Goal: Information Seeking & Learning: Learn about a topic

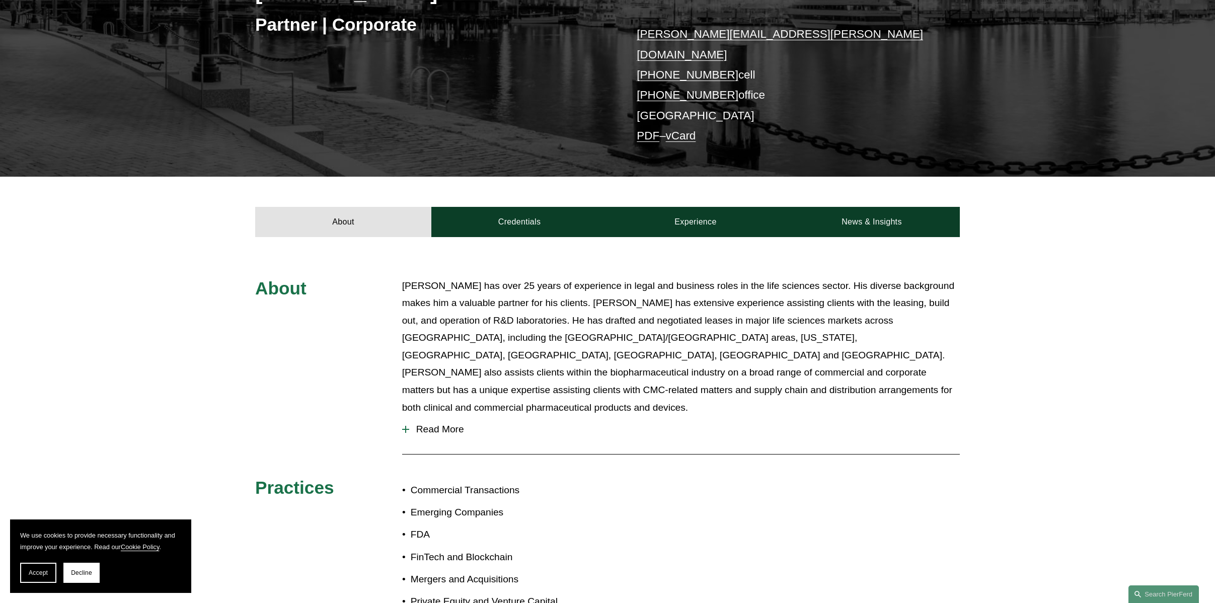
scroll to position [204, 0]
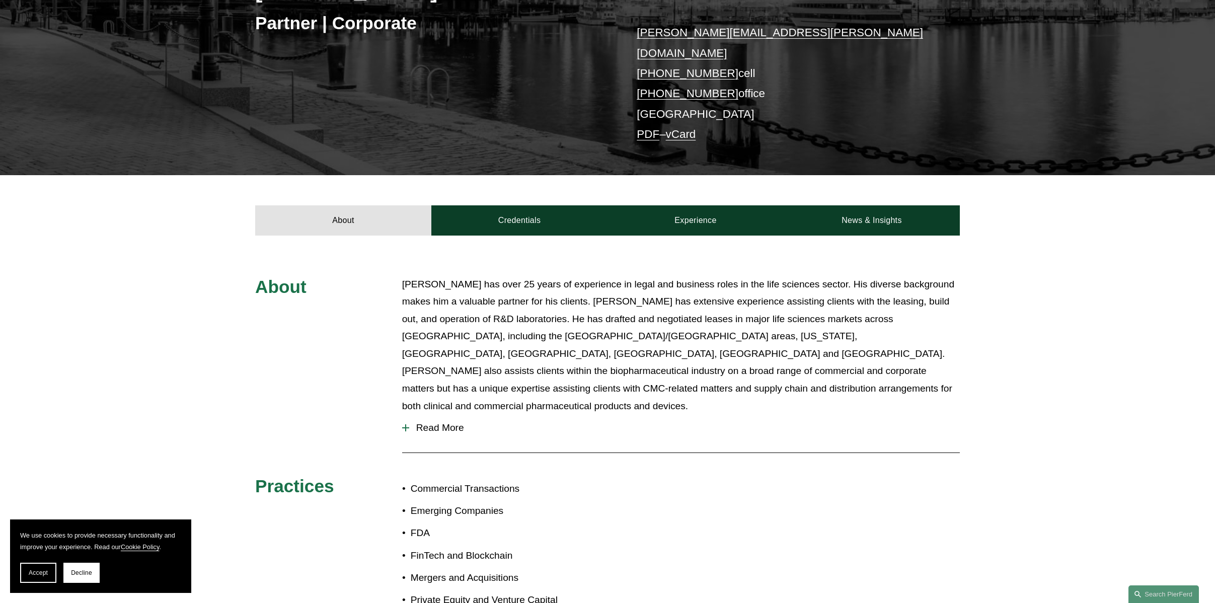
click at [453, 422] on span "Read More" at bounding box center [684, 427] width 551 height 11
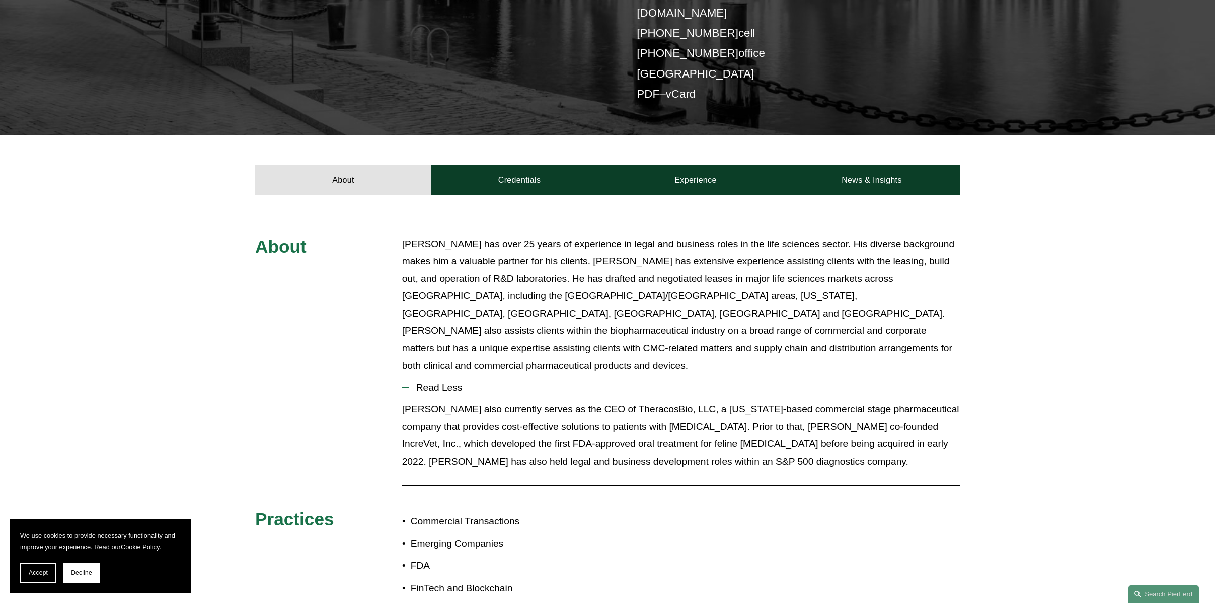
scroll to position [237, 0]
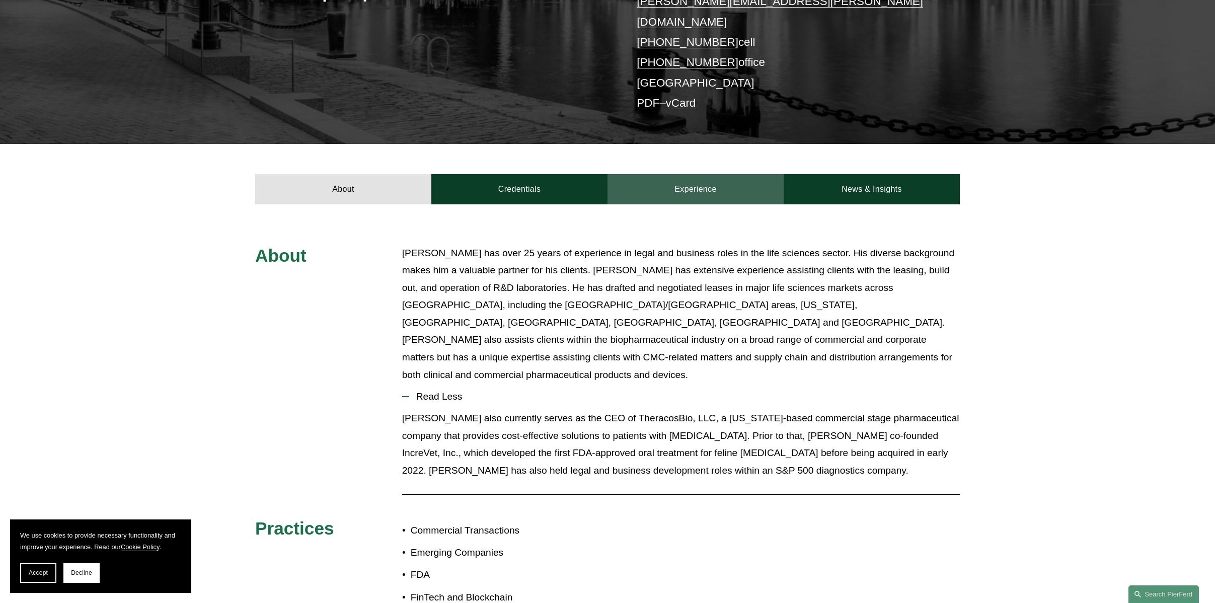
click at [696, 174] on link "Experience" at bounding box center [695, 189] width 176 height 30
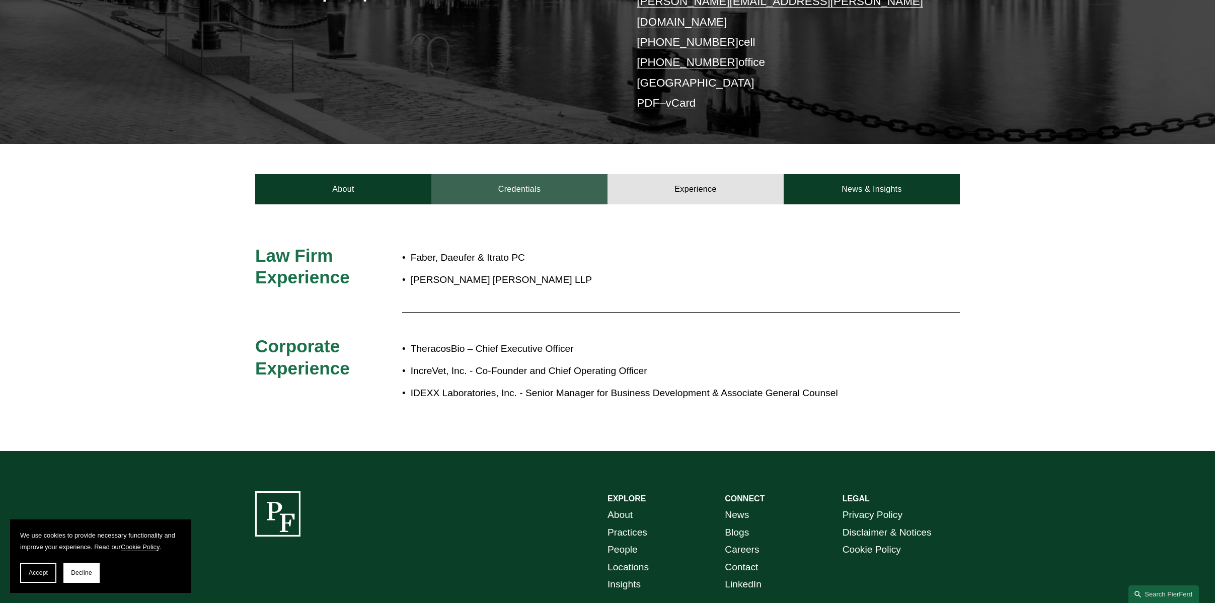
click at [514, 176] on link "Credentials" at bounding box center [519, 189] width 176 height 30
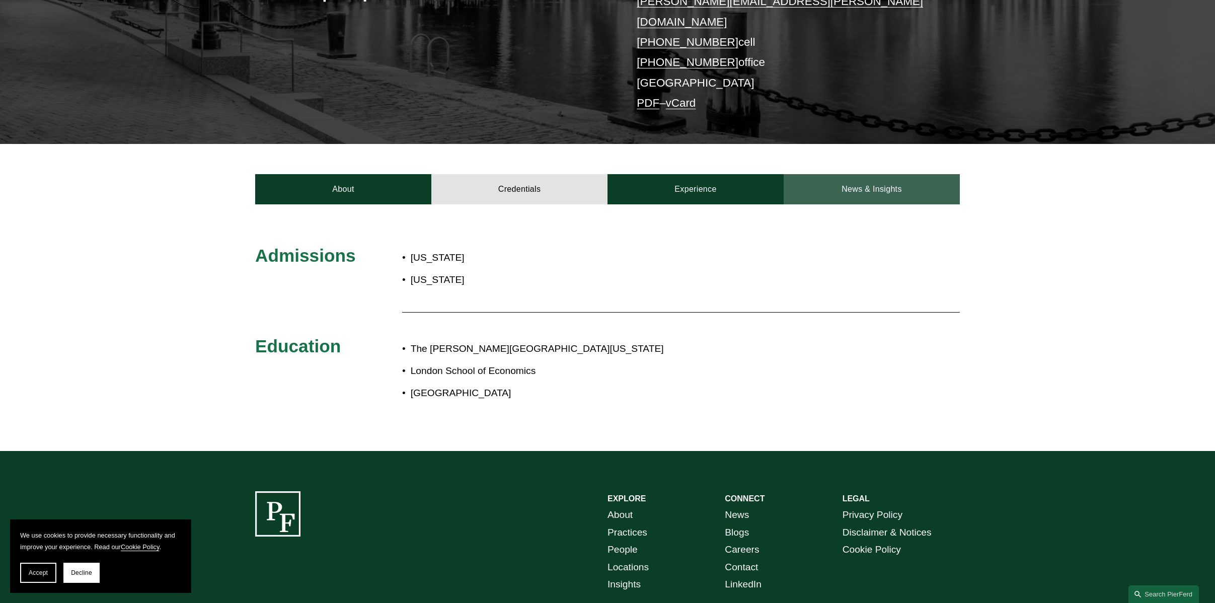
click at [885, 174] on link "News & Insights" at bounding box center [872, 189] width 176 height 30
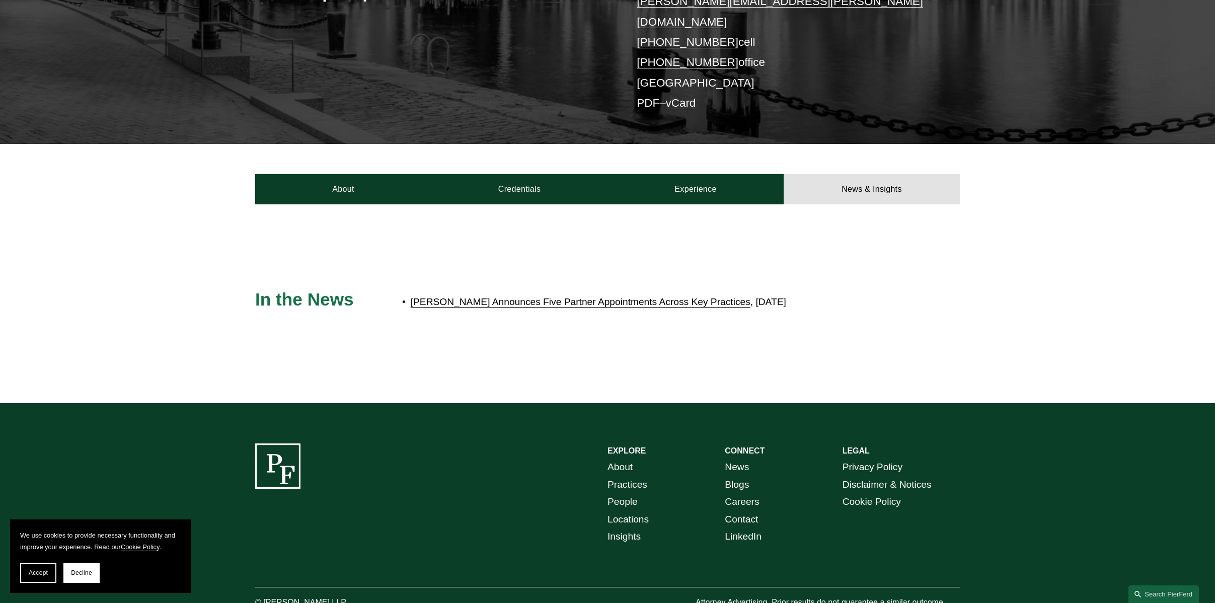
click at [687, 296] on link "Pierson Ferdinand Announces Five Partner Appointments Across Key Practices" at bounding box center [581, 301] width 340 height 11
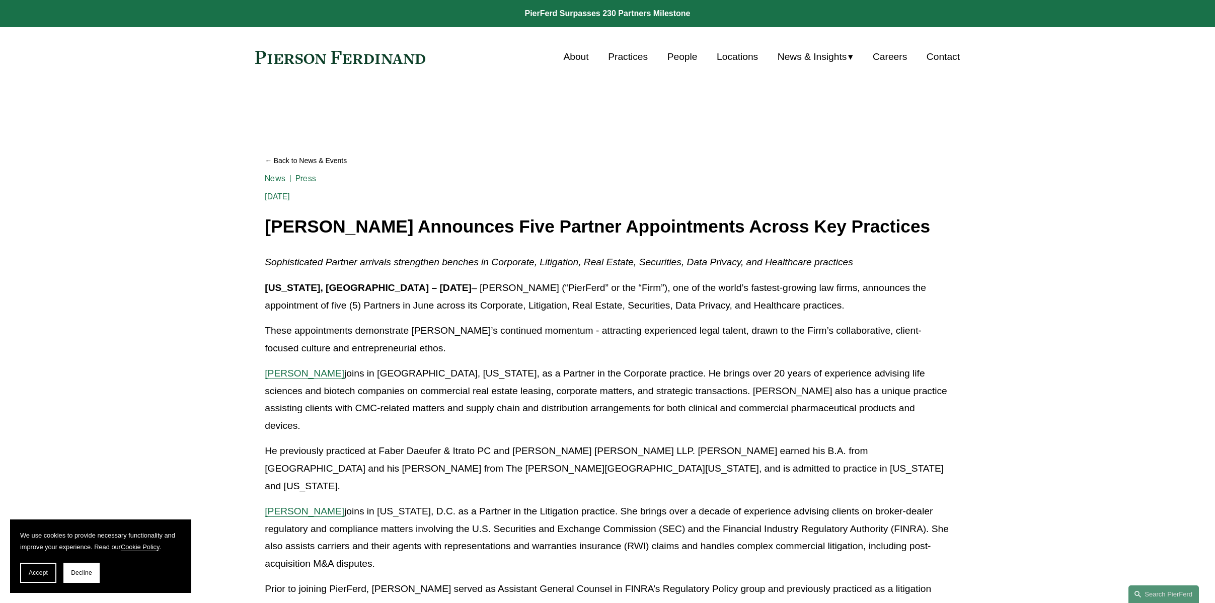
click at [682, 57] on link "People" at bounding box center [682, 56] width 30 height 19
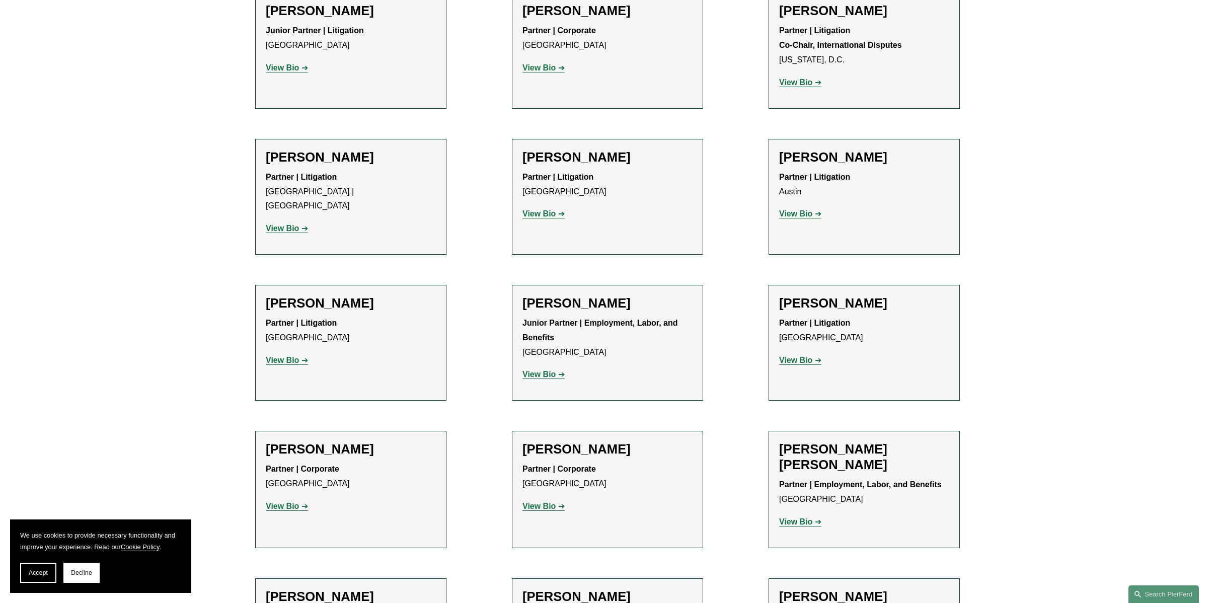
scroll to position [1772, 0]
click at [284, 501] on strong "View Bio" at bounding box center [282, 505] width 33 height 9
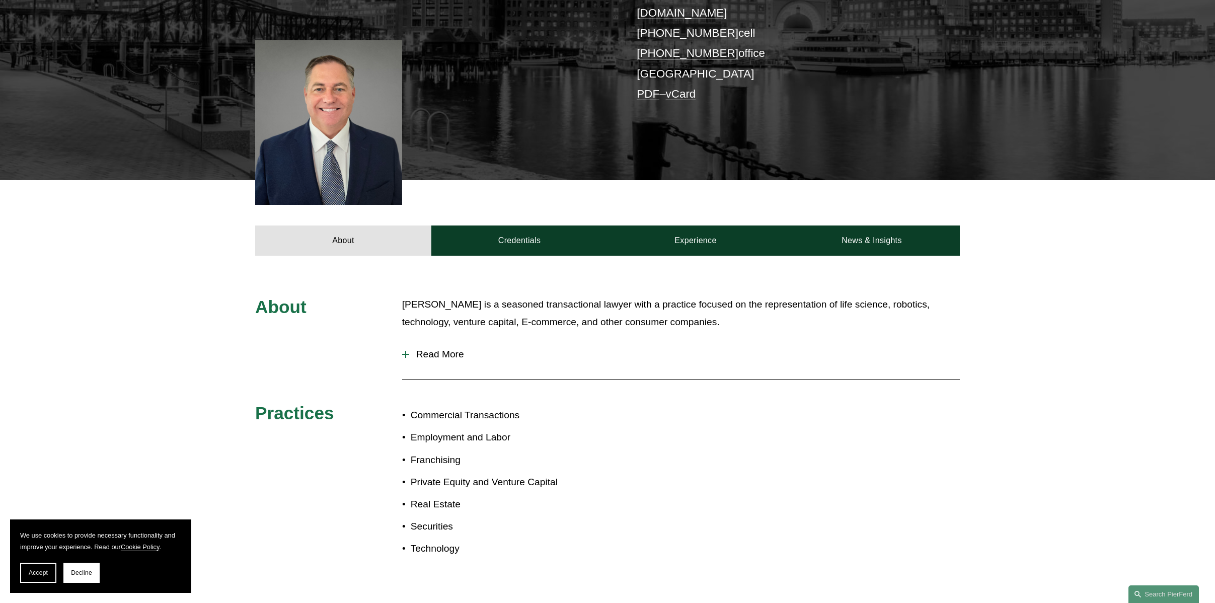
scroll to position [255, 0]
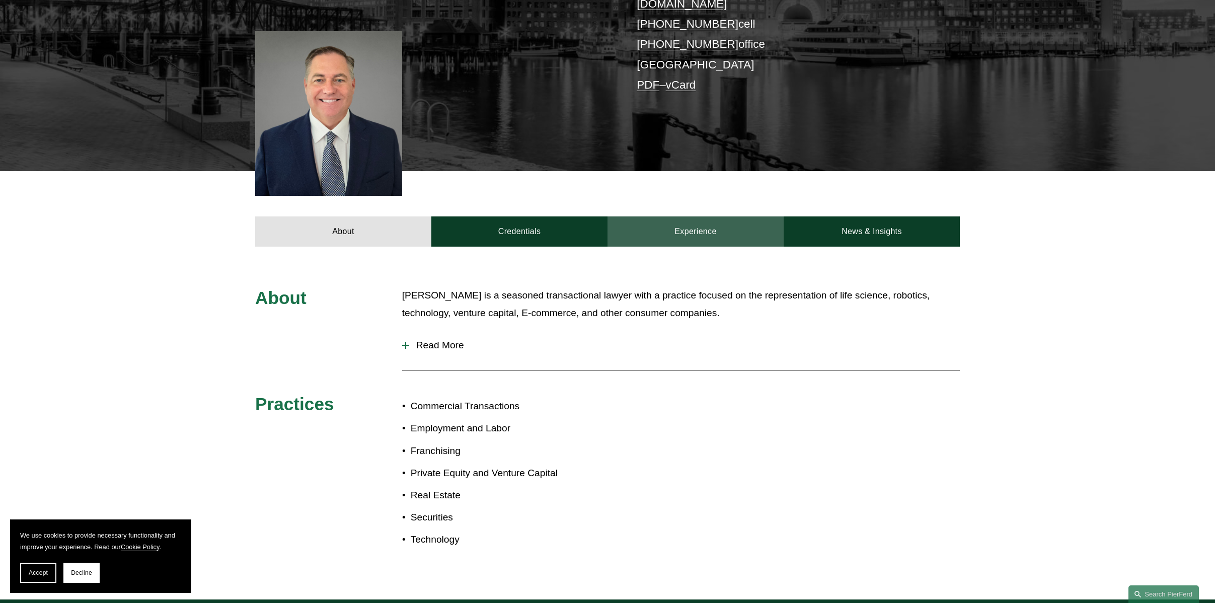
click at [696, 216] on link "Experience" at bounding box center [695, 231] width 176 height 30
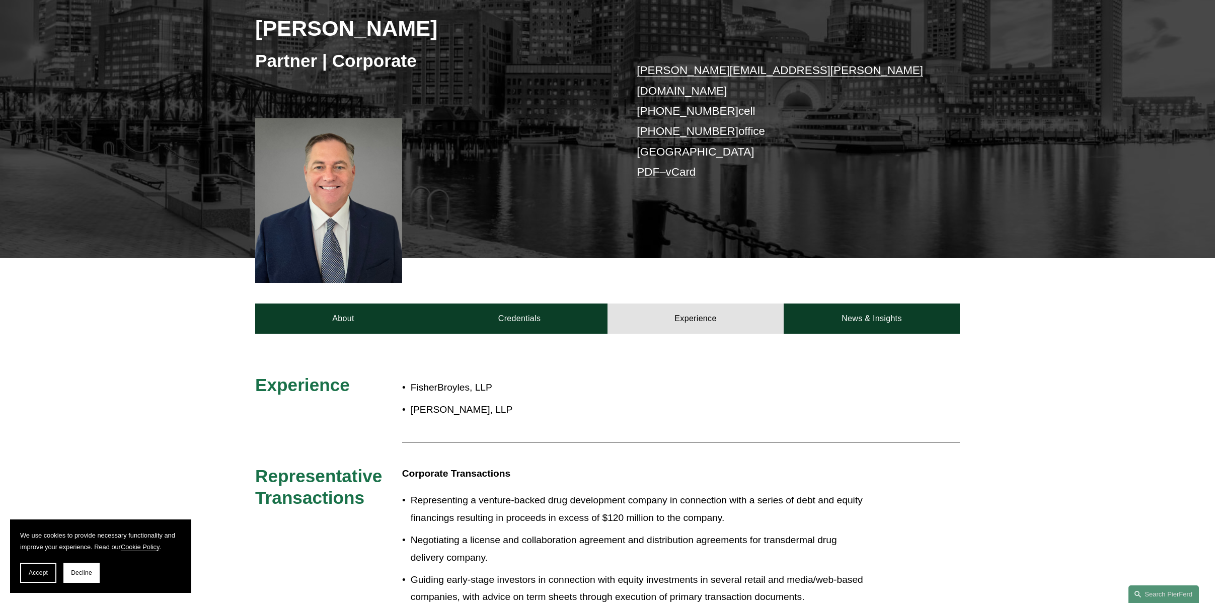
scroll to position [209, 0]
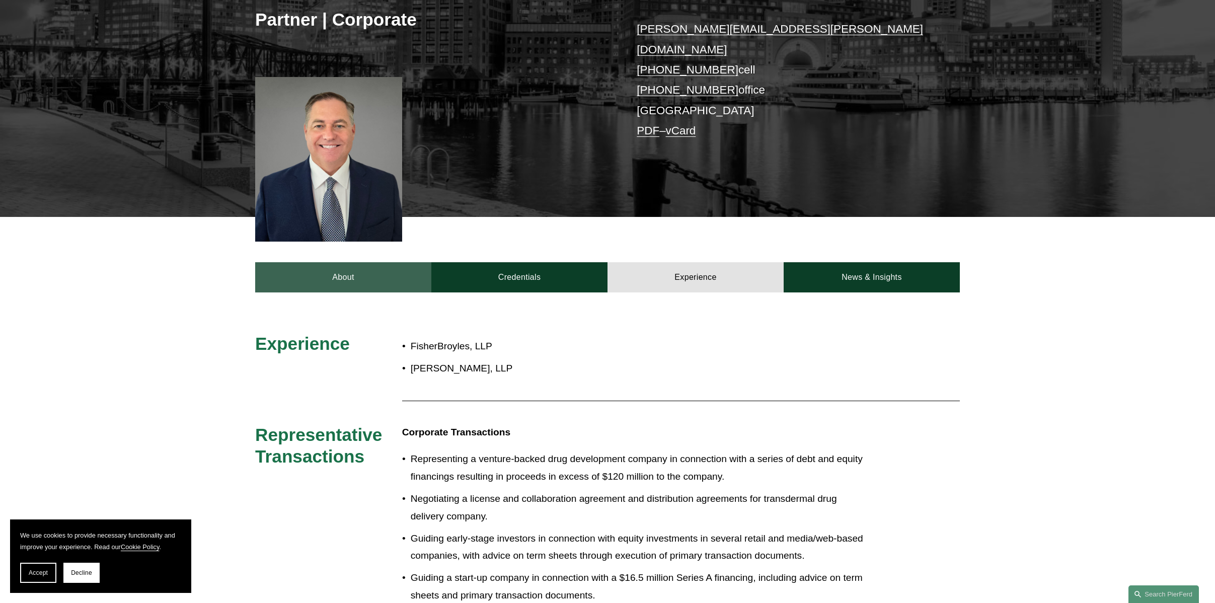
click at [356, 262] on link "About" at bounding box center [343, 277] width 176 height 30
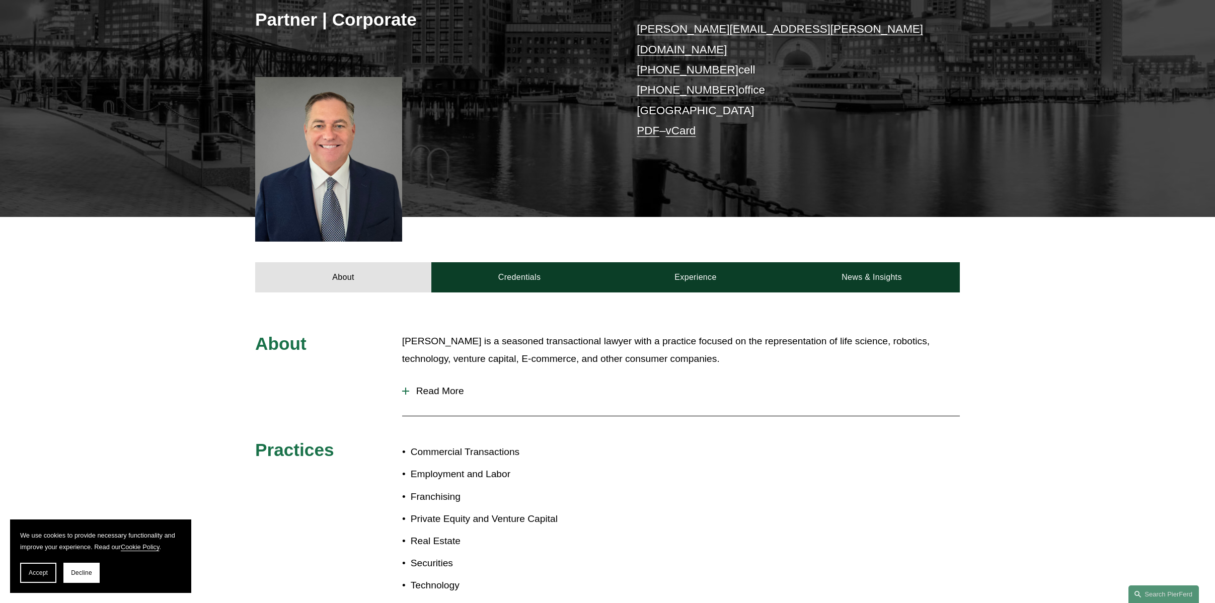
click at [436, 385] on span "Read More" at bounding box center [684, 390] width 551 height 11
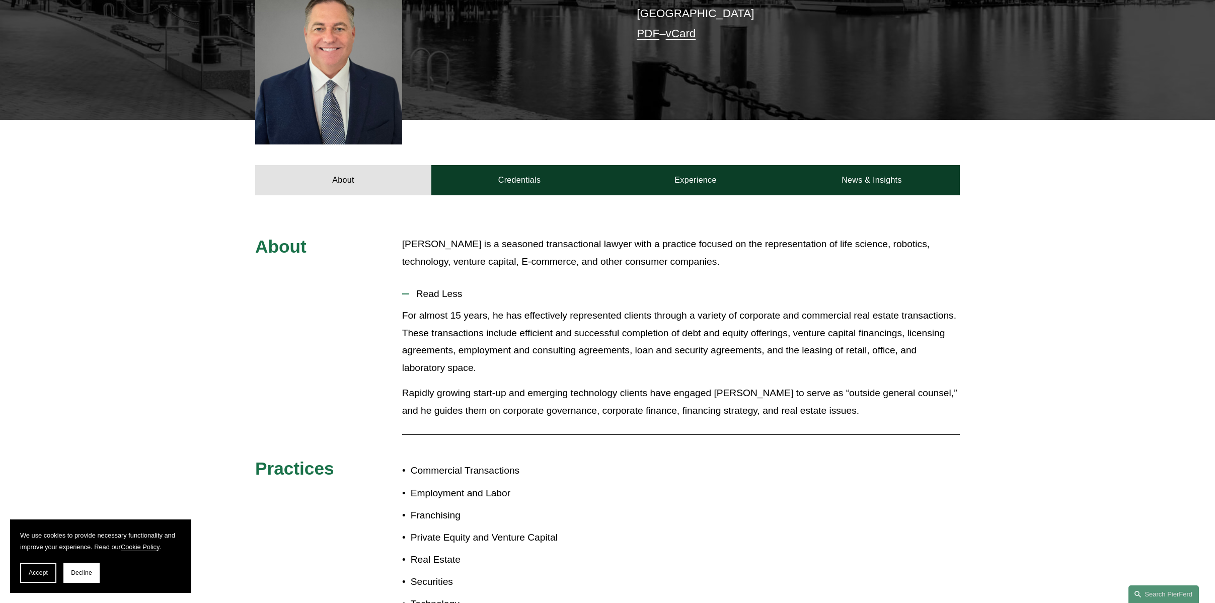
scroll to position [177, 0]
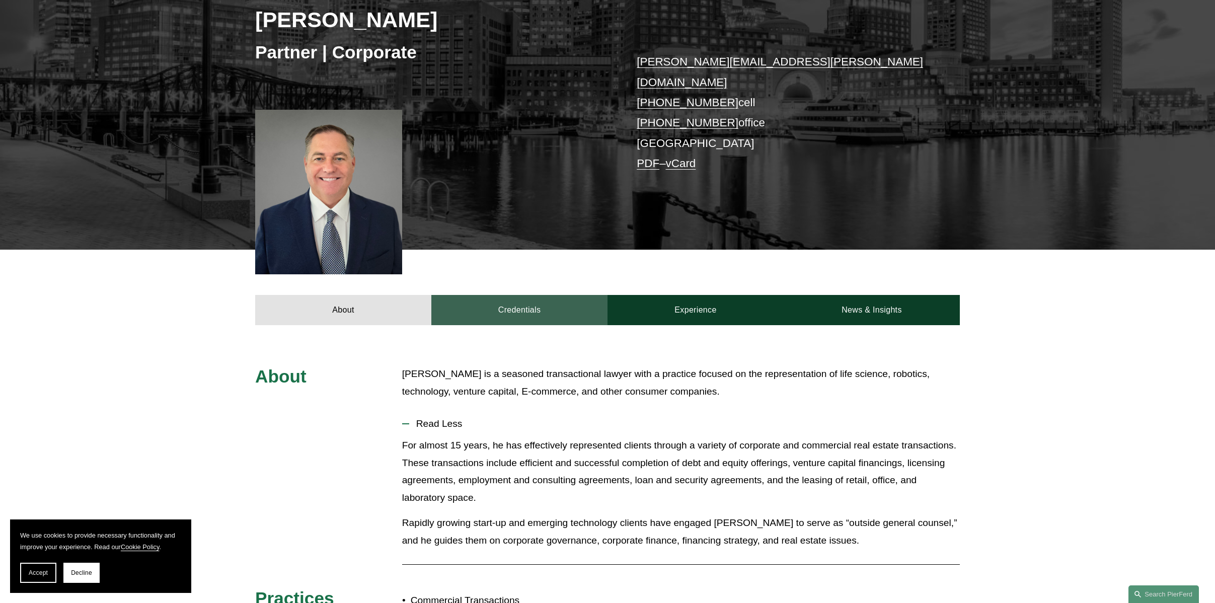
click at [513, 295] on link "Credentials" at bounding box center [519, 310] width 176 height 30
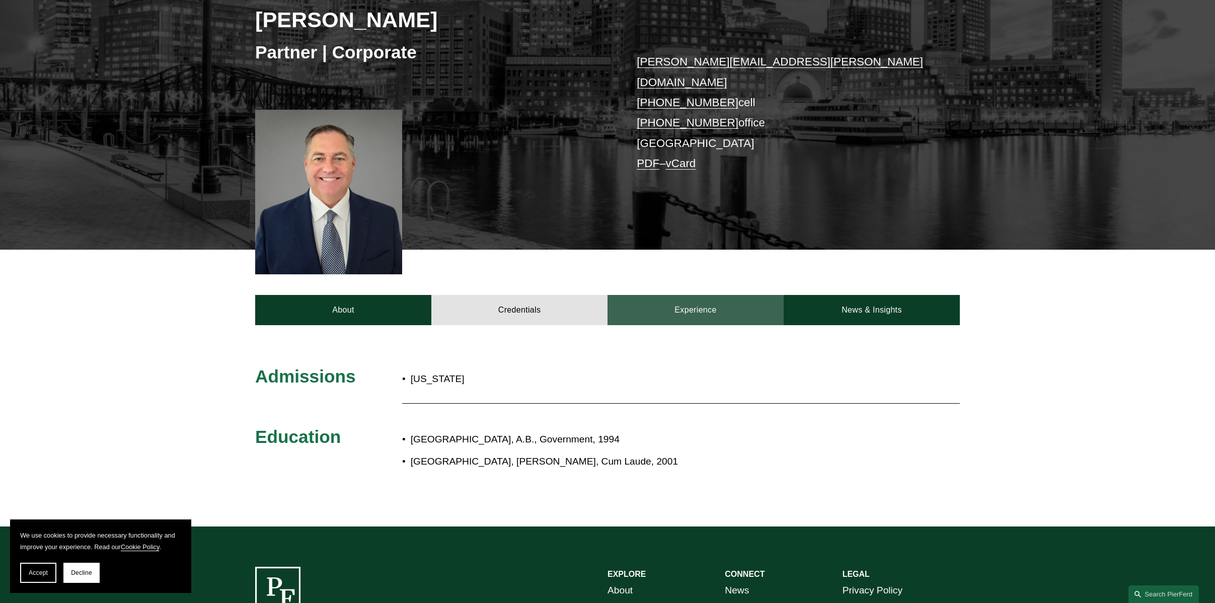
click at [734, 295] on link "Experience" at bounding box center [695, 310] width 176 height 30
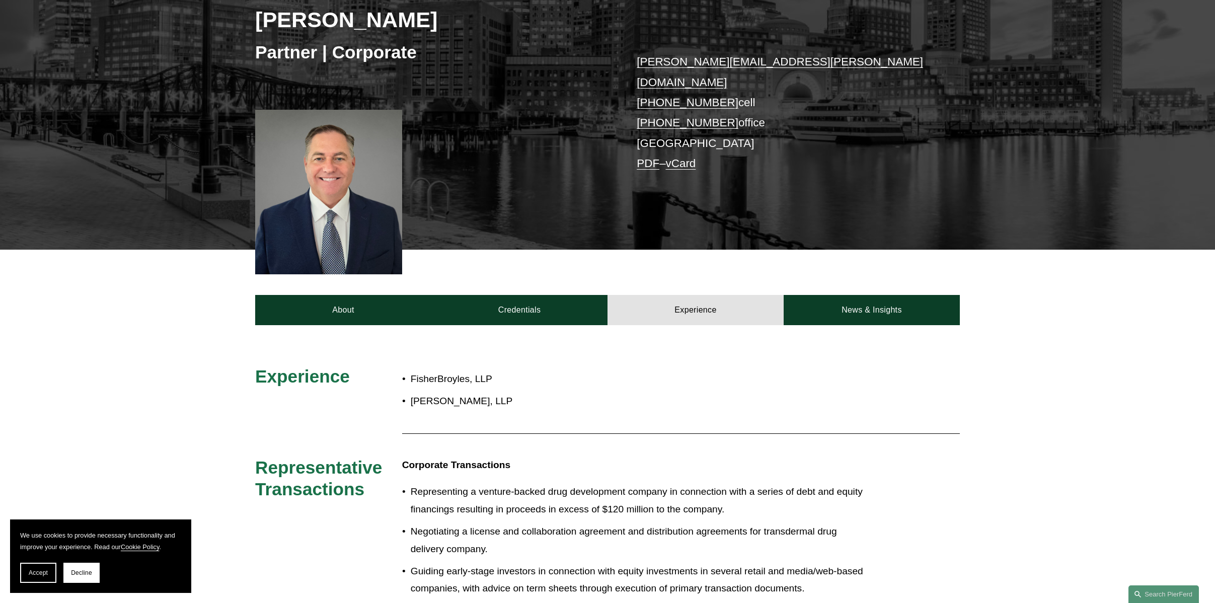
click at [878, 295] on link "News & Insights" at bounding box center [872, 310] width 176 height 30
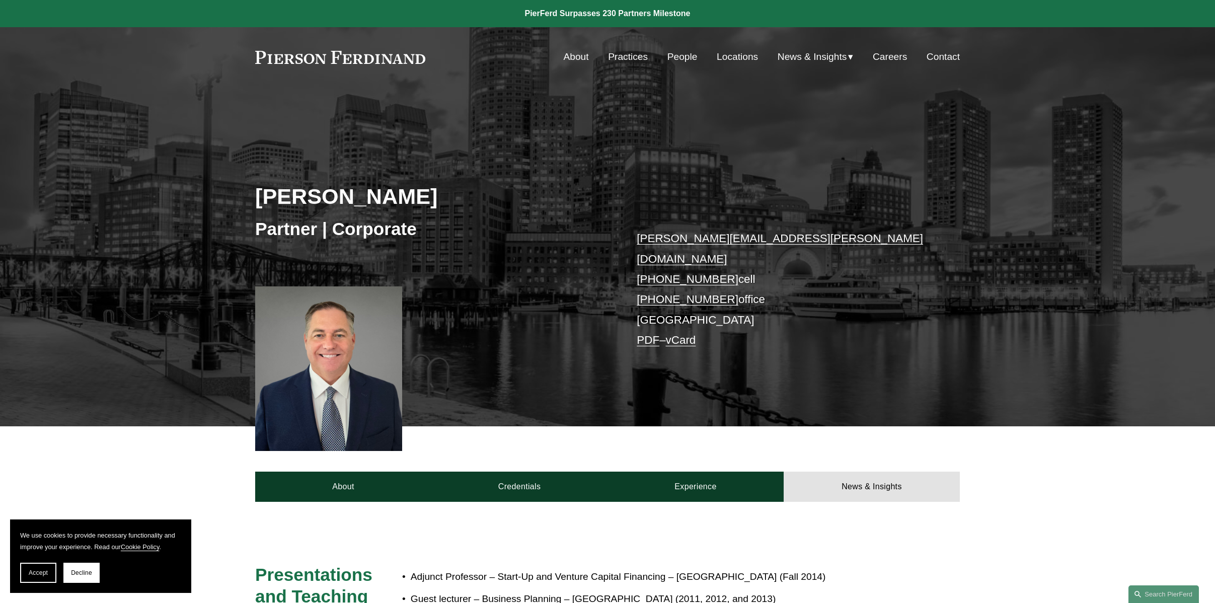
scroll to position [0, 0]
click at [756, 56] on link "Locations" at bounding box center [737, 56] width 41 height 19
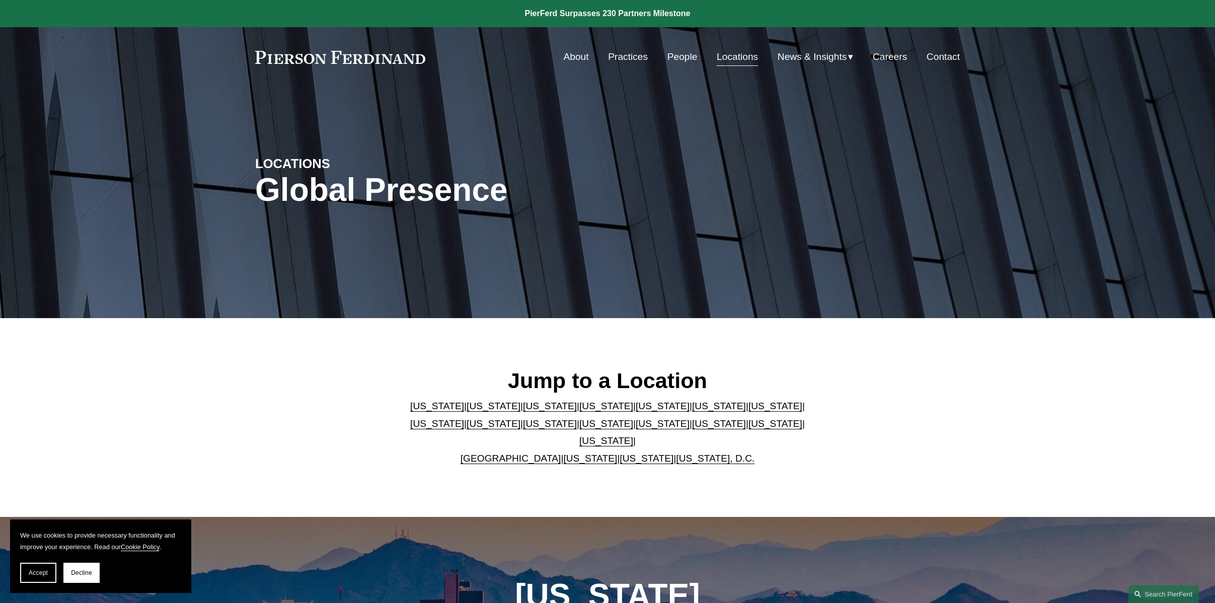
click at [571, 60] on link "About" at bounding box center [575, 56] width 25 height 19
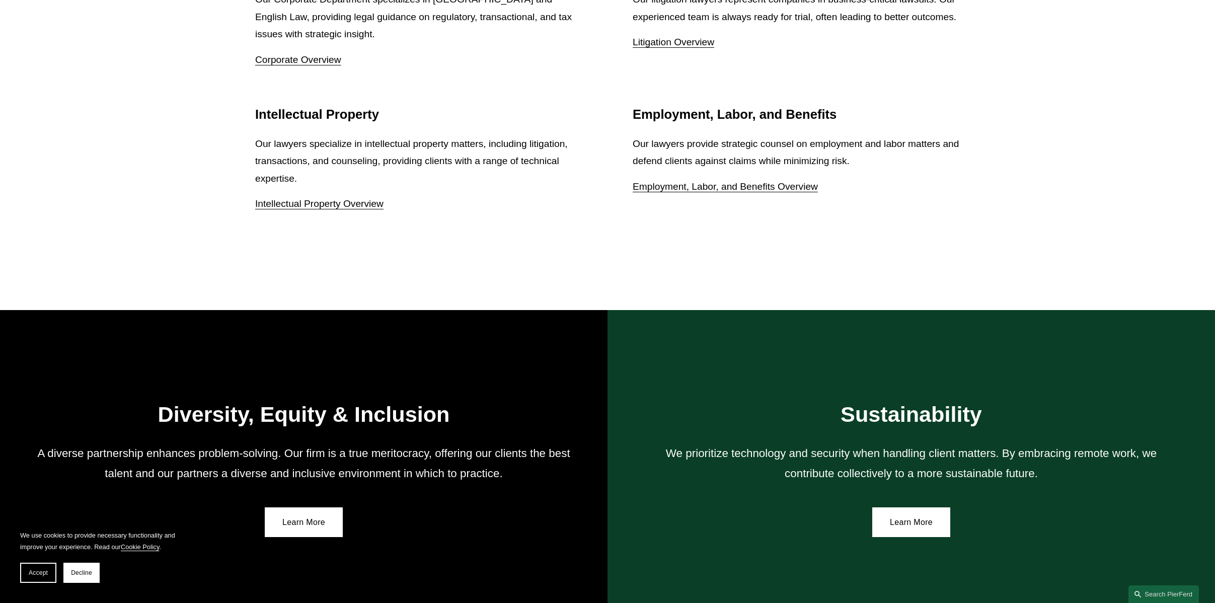
scroll to position [1615, 0]
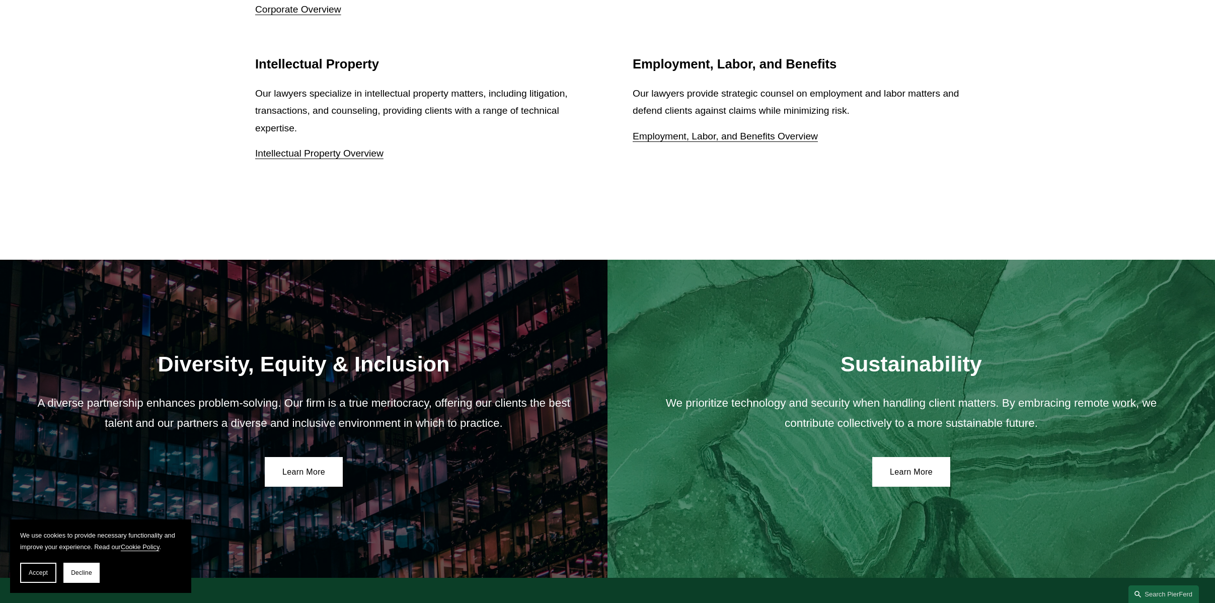
click at [319, 150] on link "Intellectual Property Overview" at bounding box center [319, 153] width 128 height 11
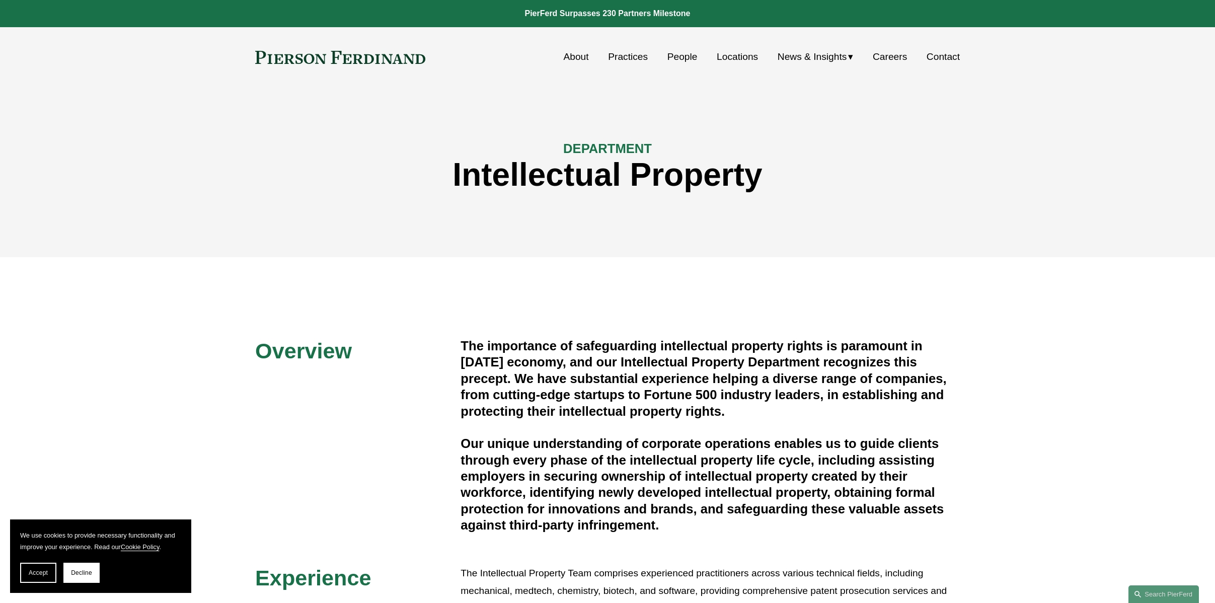
click at [681, 58] on link "People" at bounding box center [682, 56] width 30 height 19
